Goal: Task Accomplishment & Management: Use online tool/utility

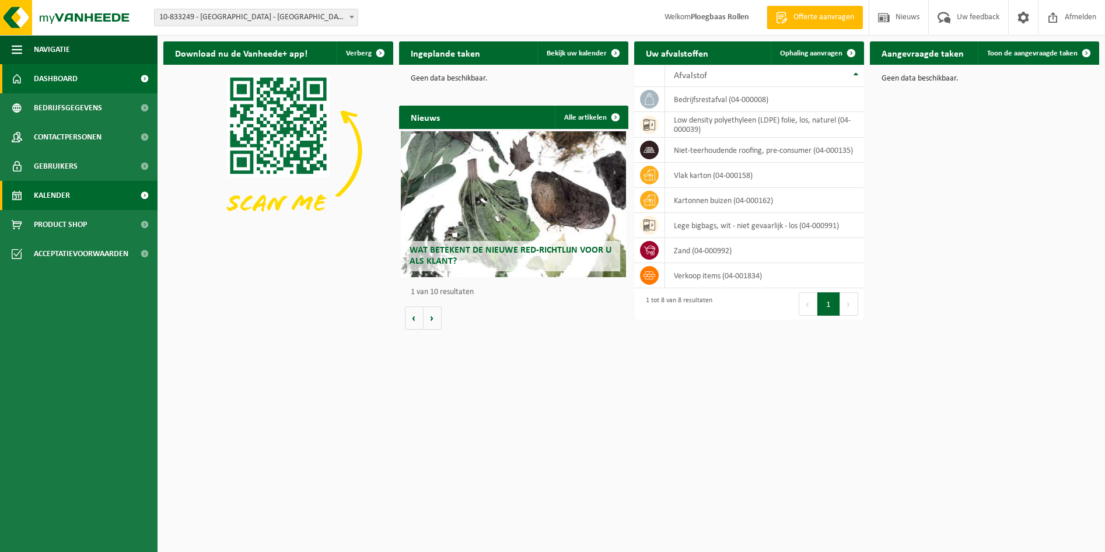
click at [103, 195] on link "Kalender" at bounding box center [78, 195] width 157 height 29
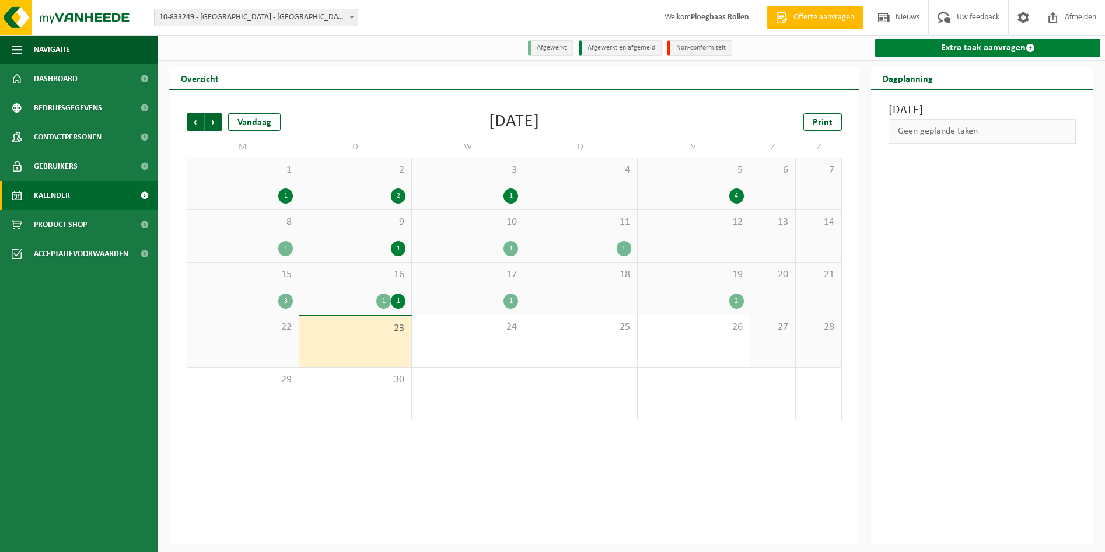
click at [997, 43] on link "Extra taak aanvragen" at bounding box center [987, 47] width 225 height 19
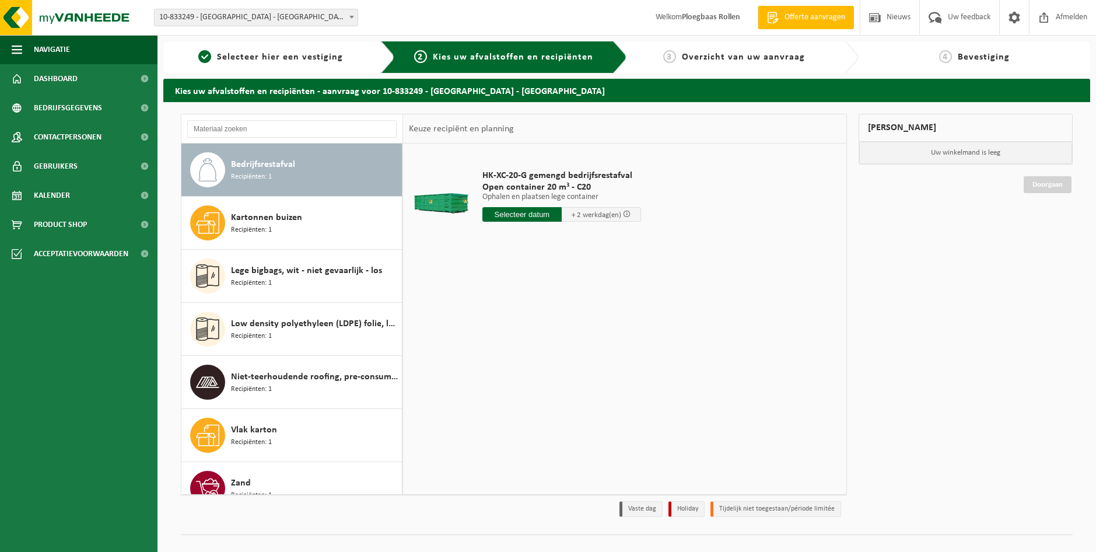
click at [517, 219] on input "text" at bounding box center [521, 214] width 79 height 15
click at [535, 335] on div "24" at bounding box center [534, 336] width 20 height 19
type input "Van [DATE]"
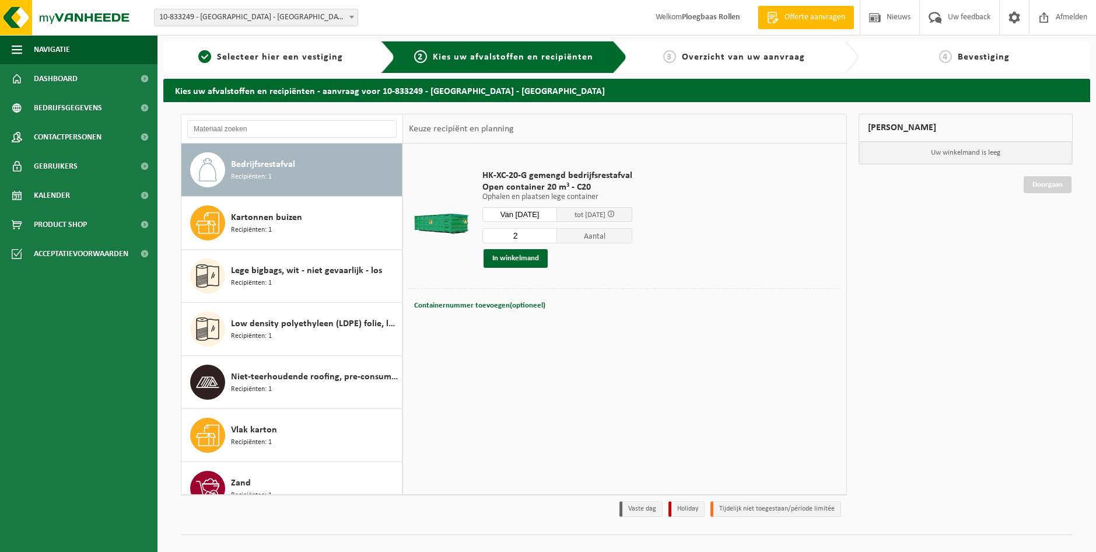
type input "2"
click at [553, 232] on input "2" at bounding box center [519, 235] width 75 height 15
click at [509, 258] on button "In winkelmand" at bounding box center [515, 258] width 64 height 19
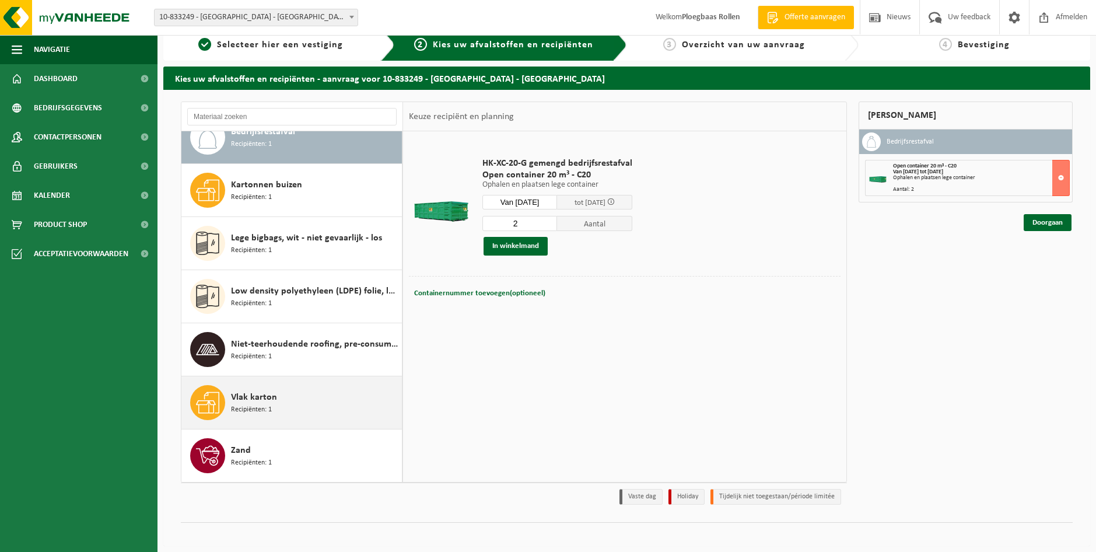
scroll to position [18, 0]
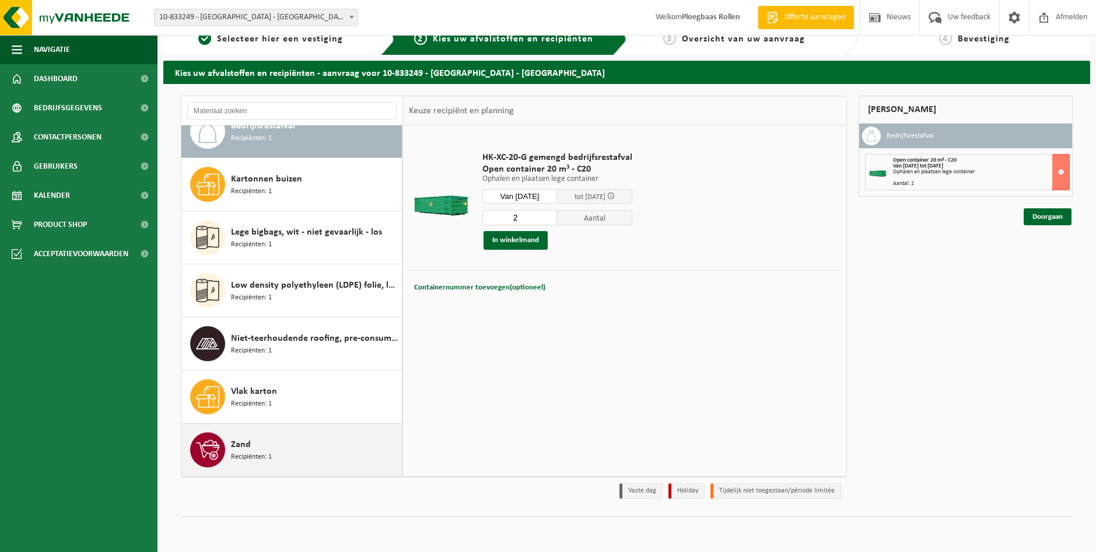
click at [310, 447] on div "Zand Recipiënten: 1" at bounding box center [315, 449] width 168 height 35
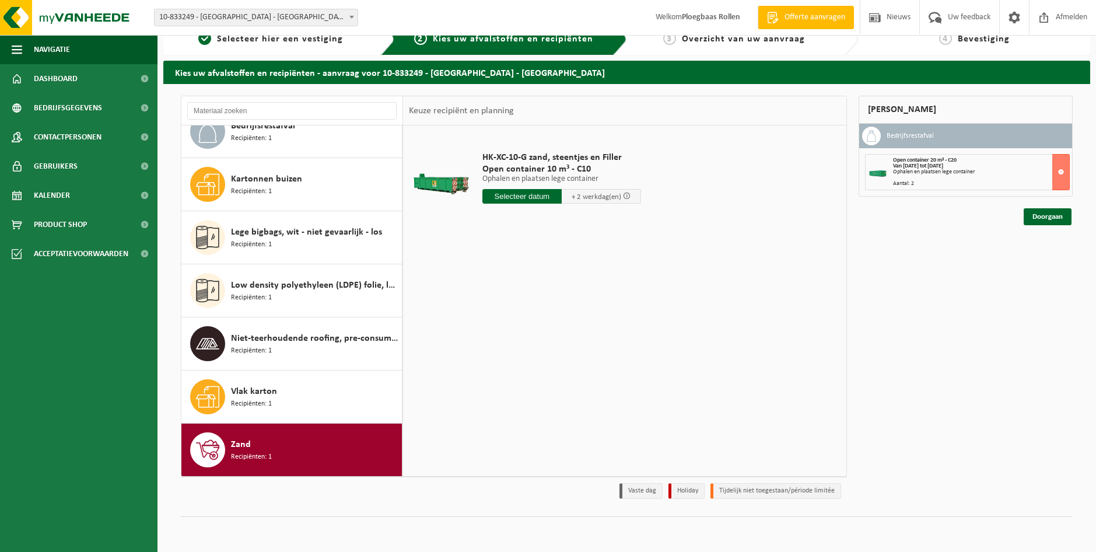
click at [532, 196] on input "text" at bounding box center [521, 196] width 79 height 15
click at [534, 318] on div "24" at bounding box center [534, 318] width 20 height 19
type input "Van 2025-09-24"
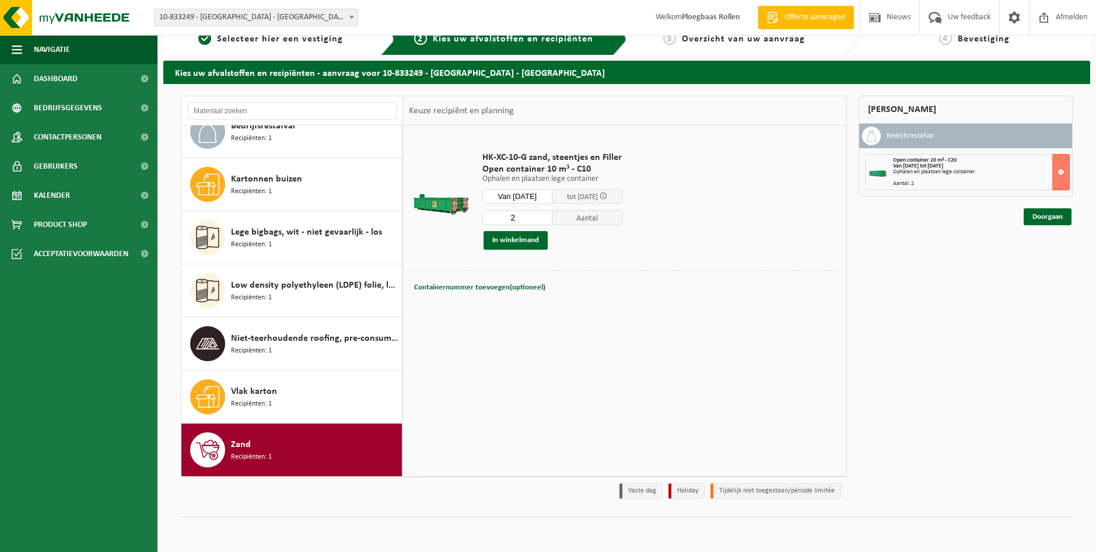
click at [550, 213] on input "2" at bounding box center [517, 217] width 70 height 15
click at [530, 237] on button "In winkelmand" at bounding box center [515, 240] width 64 height 19
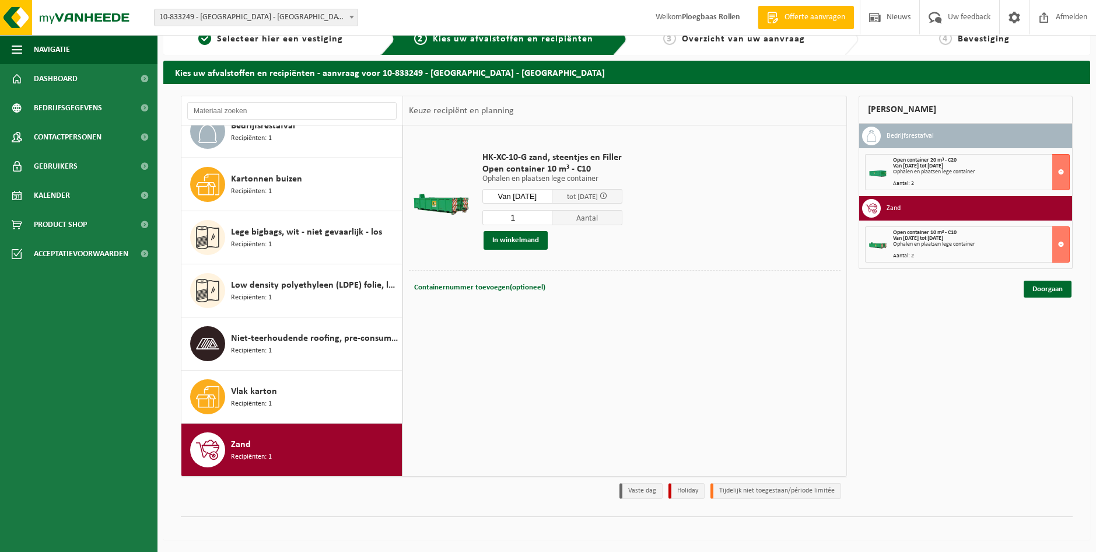
type input "1"
click at [552, 220] on input "1" at bounding box center [517, 217] width 70 height 15
click at [536, 197] on input "Van 2025-09-24" at bounding box center [517, 196] width 70 height 15
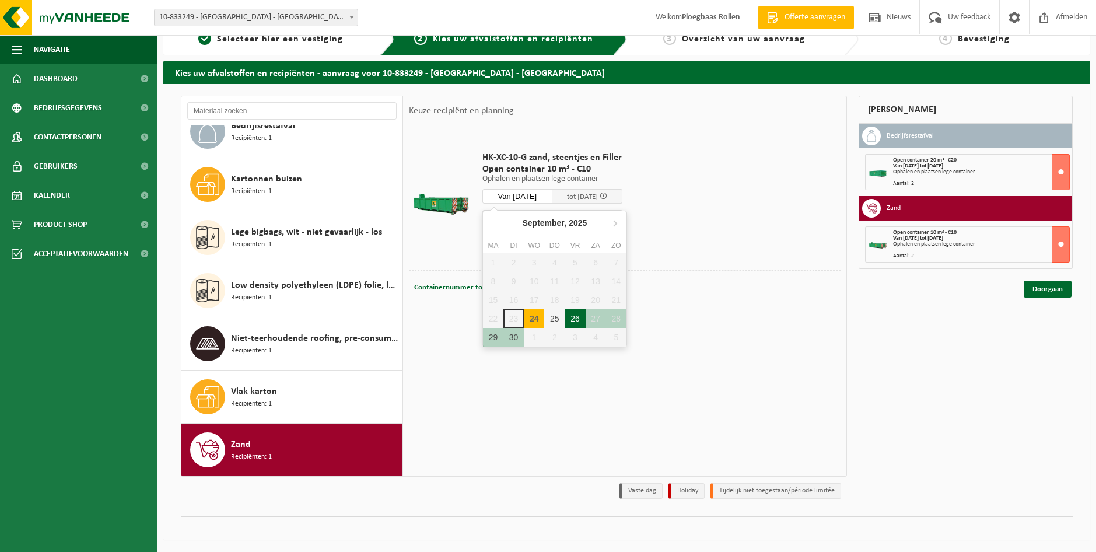
click at [573, 321] on div "26" at bounding box center [575, 318] width 20 height 19
type input "Van 2025-09-26"
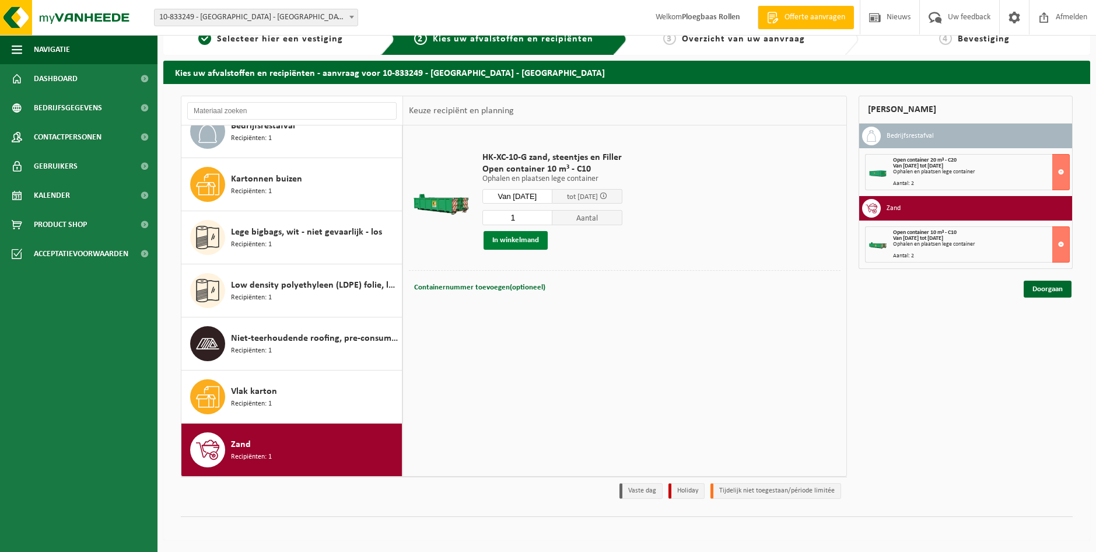
click at [521, 239] on button "In winkelmand" at bounding box center [515, 240] width 64 height 19
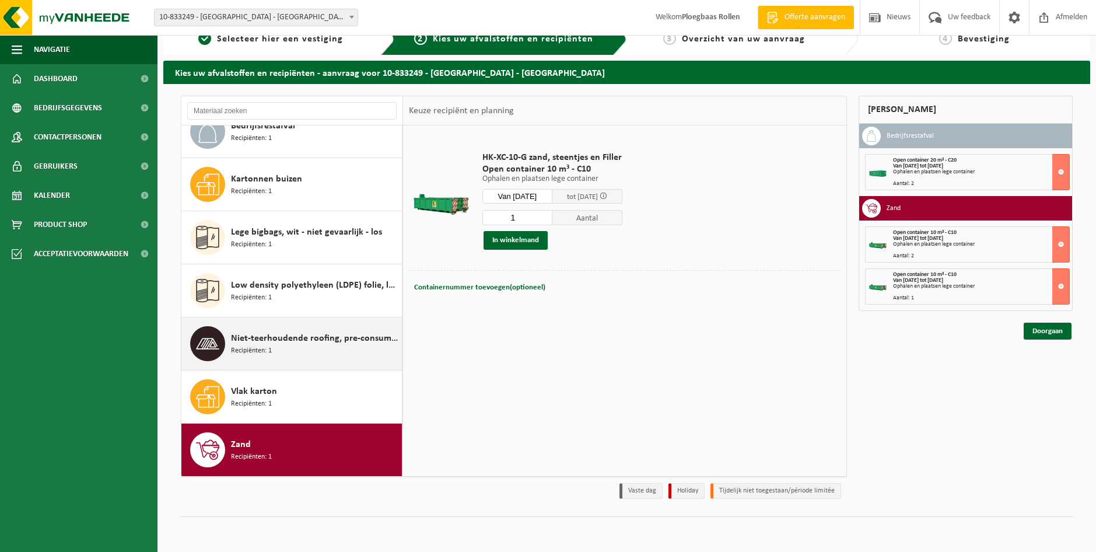
click at [274, 341] on span "Niet-teerhoudende roofing, pre-consumer" at bounding box center [315, 338] width 168 height 14
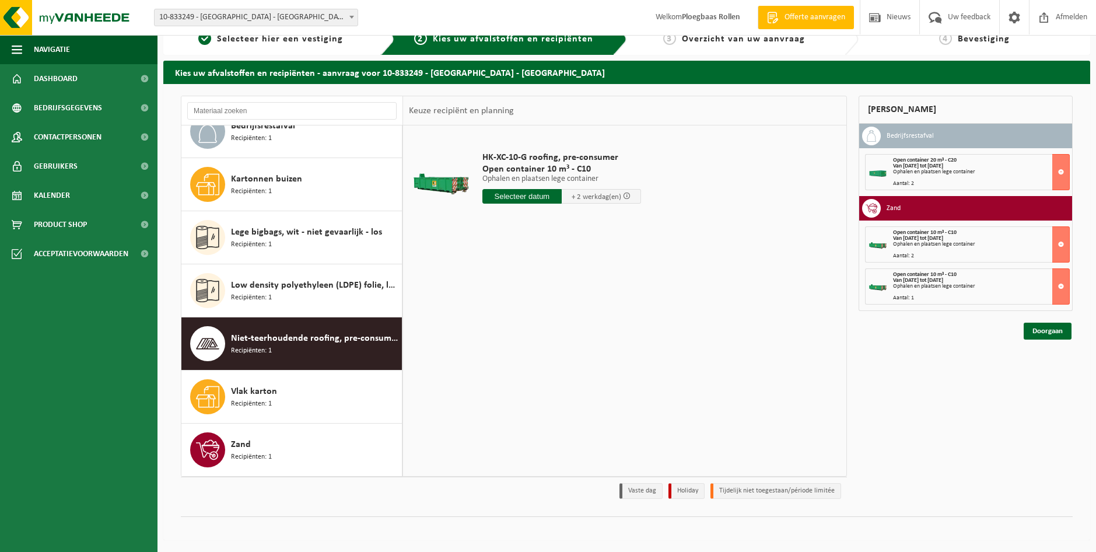
click at [541, 194] on input "text" at bounding box center [521, 196] width 79 height 15
click at [553, 318] on div "25" at bounding box center [554, 318] width 20 height 19
type input "Van 2025-09-25"
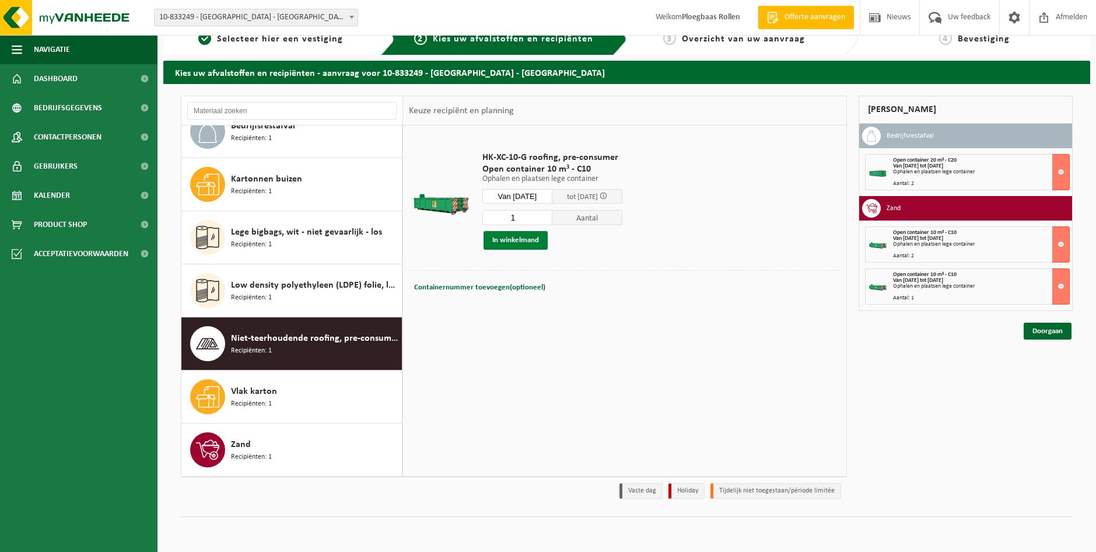
click at [519, 240] on button "In winkelmand" at bounding box center [515, 240] width 64 height 19
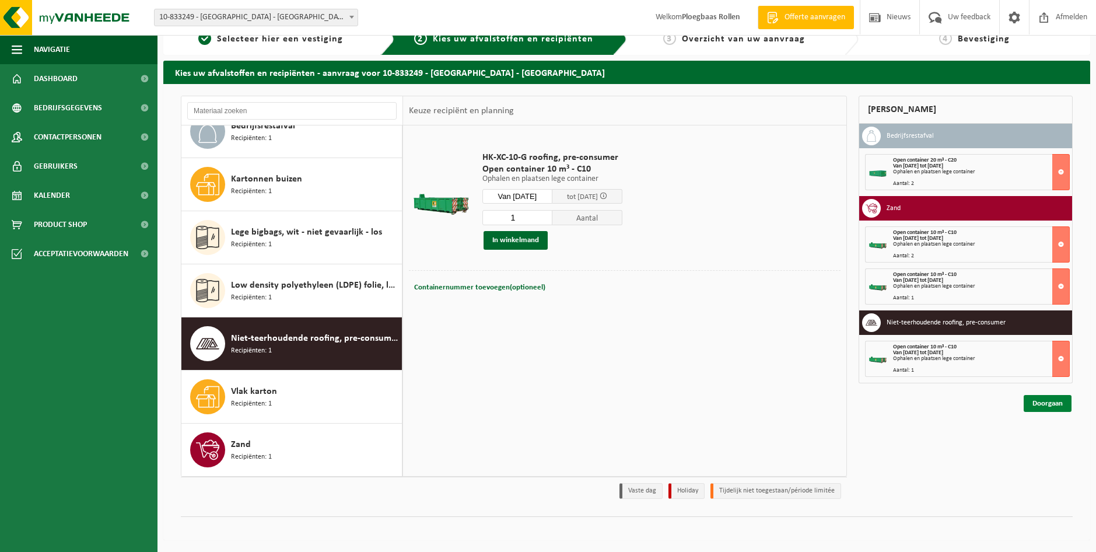
click at [1047, 408] on link "Doorgaan" at bounding box center [1047, 403] width 48 height 17
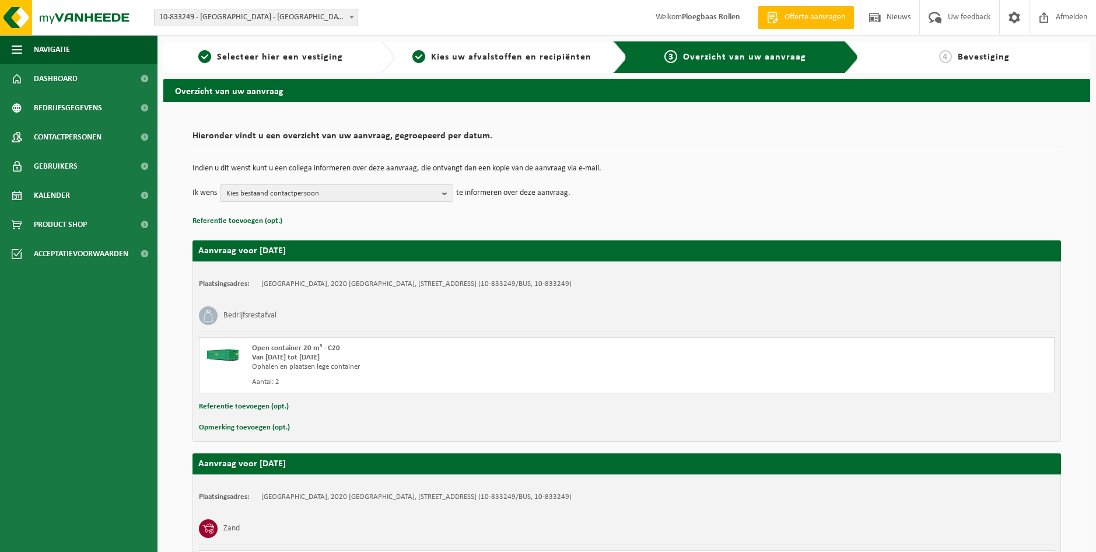
click at [384, 190] on span "Kies bestaand contactpersoon" at bounding box center [331, 193] width 211 height 17
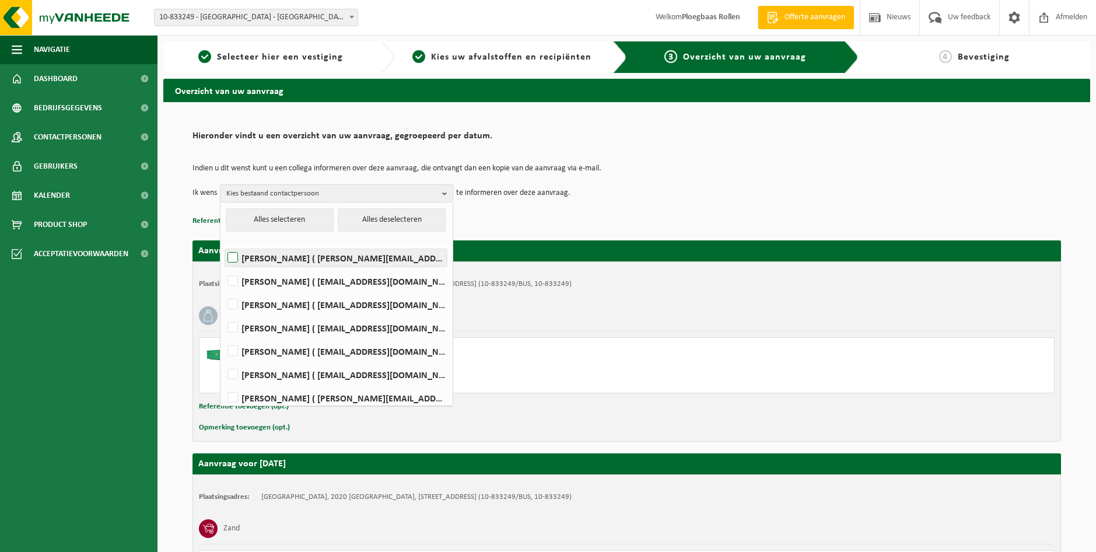
click at [289, 259] on label "KEVIN DE MEYER ( kevin.demeyer@iko.com )" at bounding box center [336, 257] width 222 height 17
click at [223, 243] on input "KEVIN DE MEYER ( kevin.demeyer@iko.com )" at bounding box center [223, 243] width 1 height 1
checkbox input "true"
click at [567, 328] on div "Bedrijfsrestafval" at bounding box center [627, 315] width 856 height 30
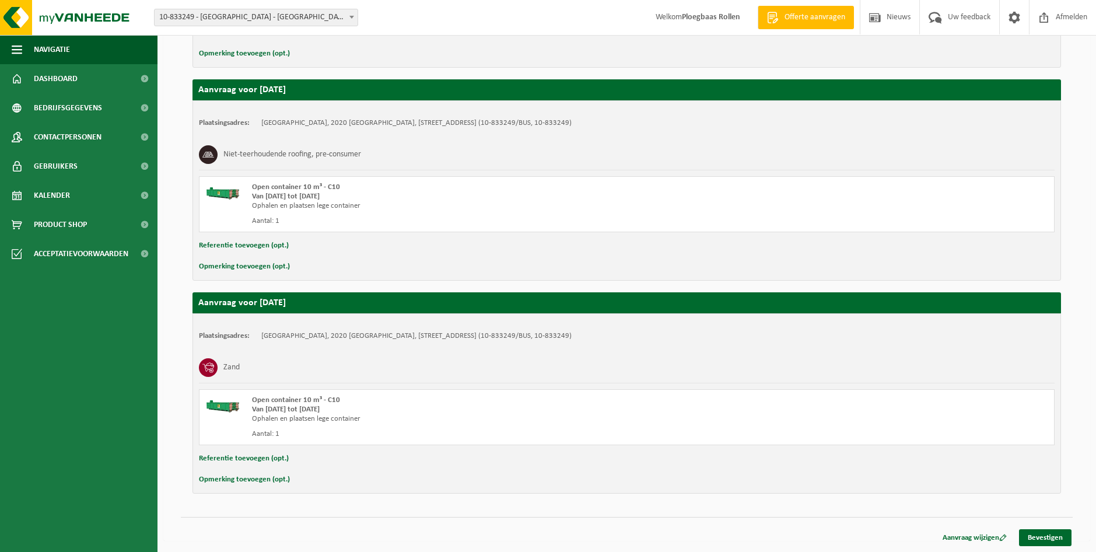
scroll to position [587, 0]
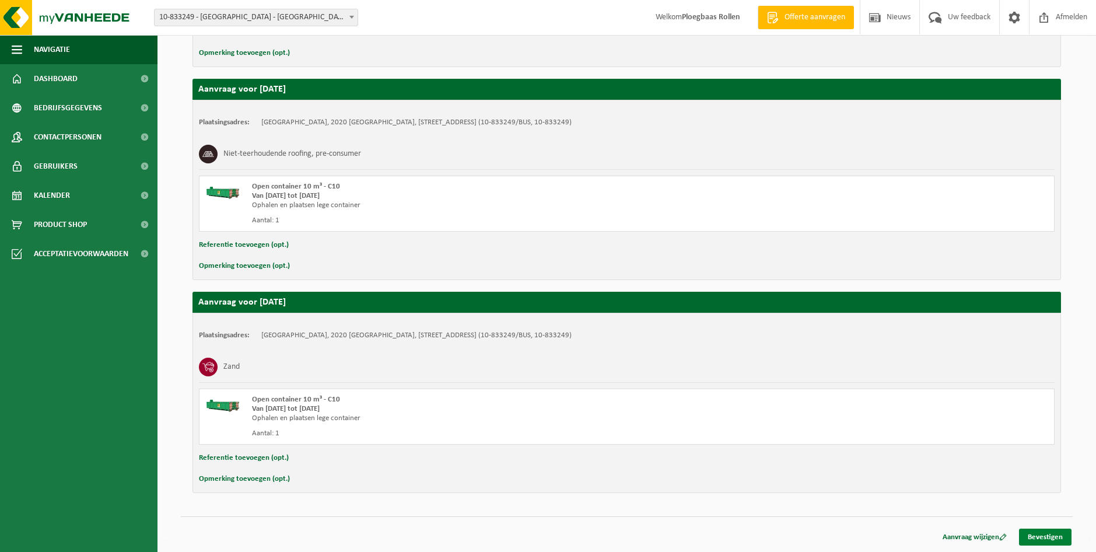
click at [1039, 532] on link "Bevestigen" at bounding box center [1045, 536] width 52 height 17
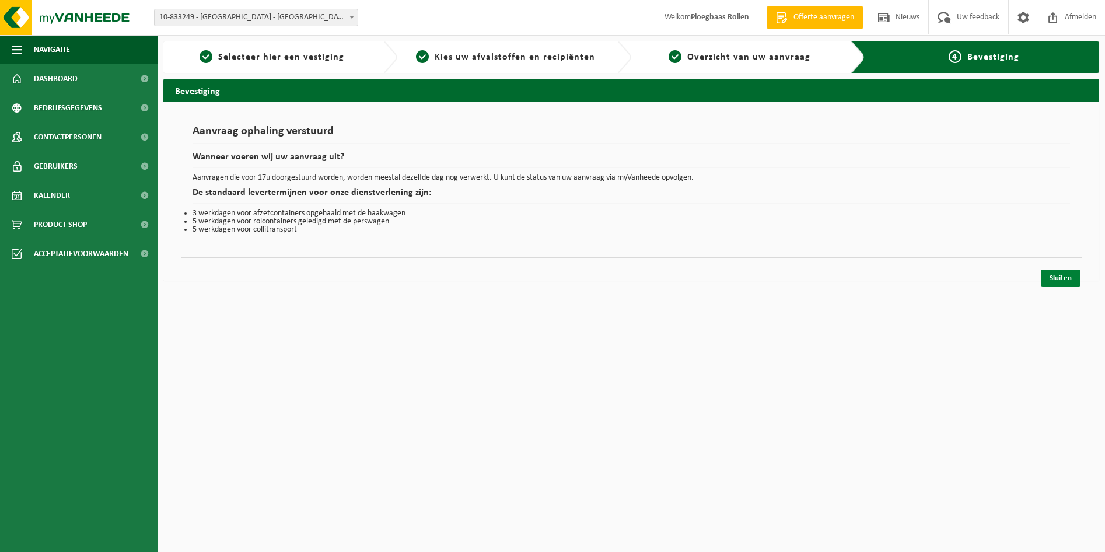
click at [1058, 282] on link "Sluiten" at bounding box center [1060, 277] width 40 height 17
